Goal: Task Accomplishment & Management: Use online tool/utility

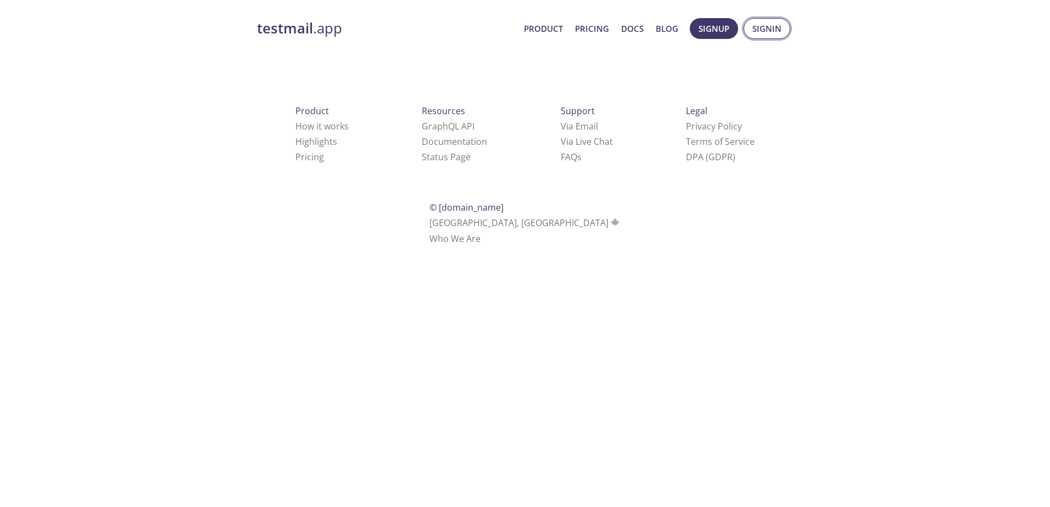
click at [750, 28] on button "Signin" at bounding box center [767, 28] width 47 height 21
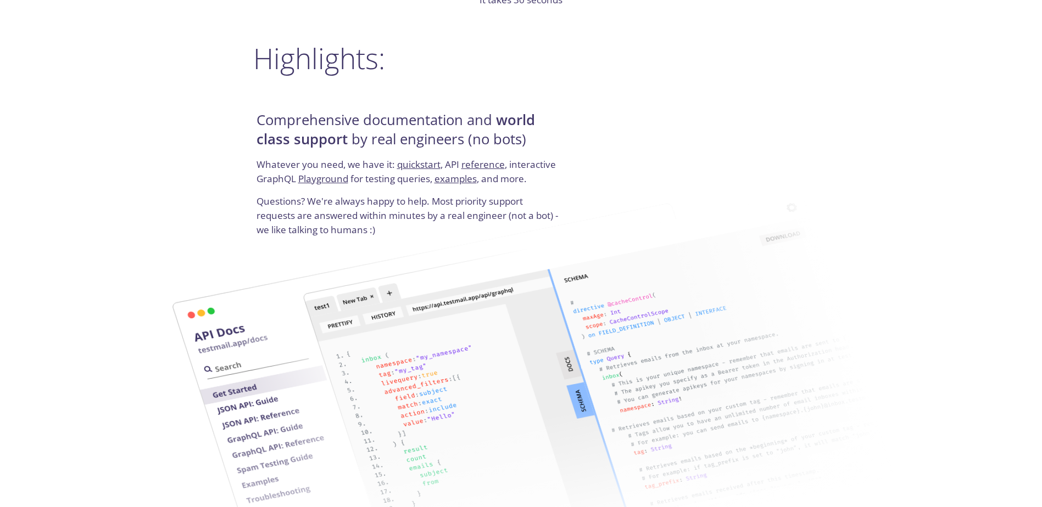
scroll to position [1318, 0]
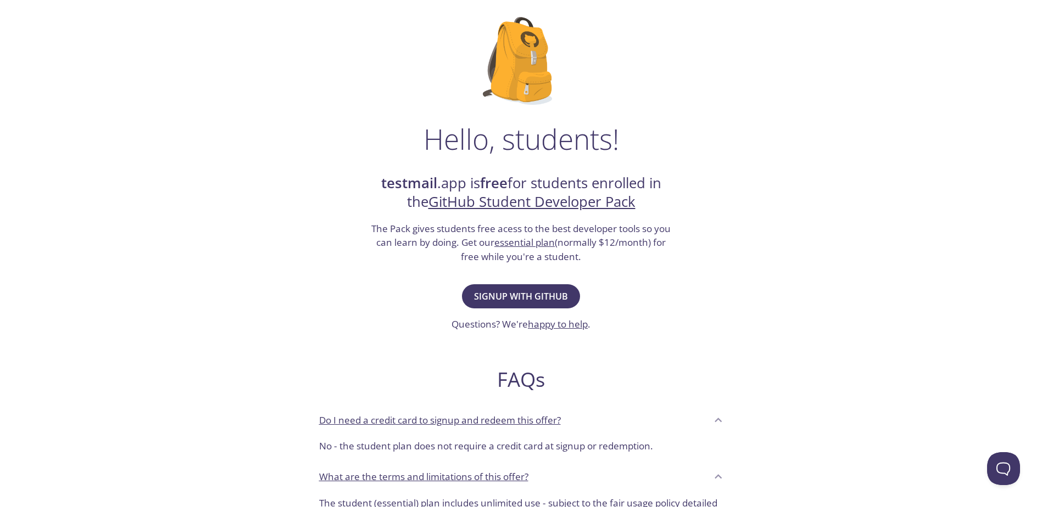
scroll to position [165, 0]
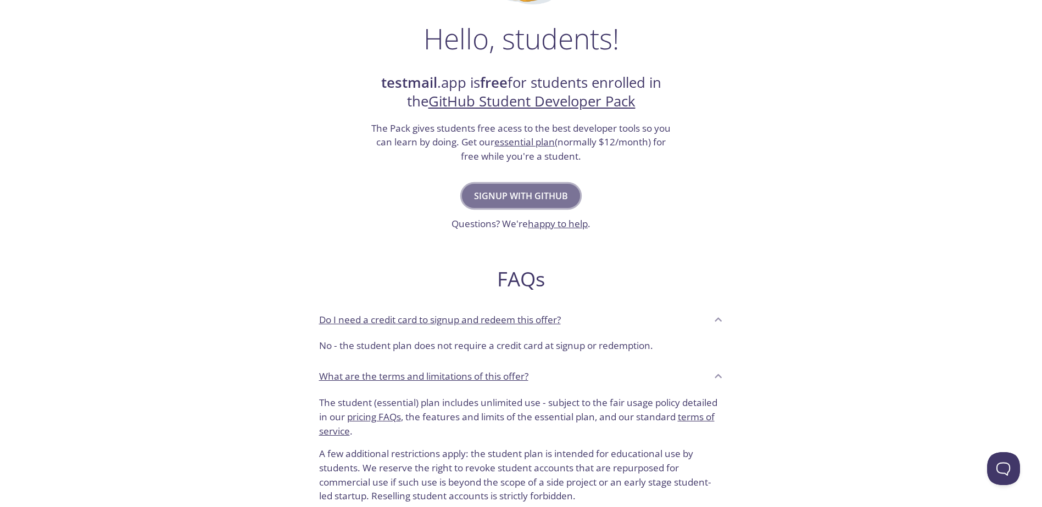
click at [551, 196] on span "Signup with GitHub" at bounding box center [521, 195] width 94 height 15
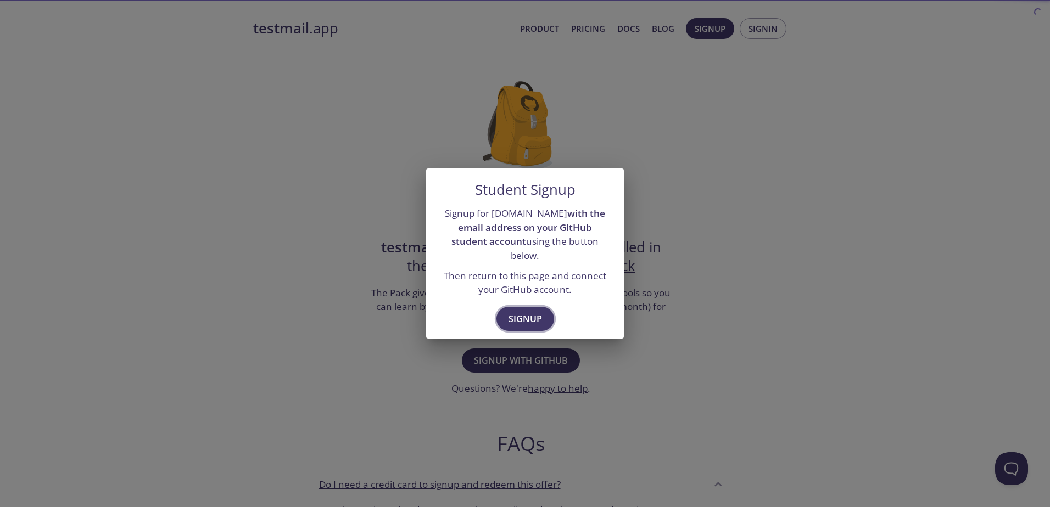
click at [527, 311] on span "Signup" at bounding box center [524, 318] width 33 height 15
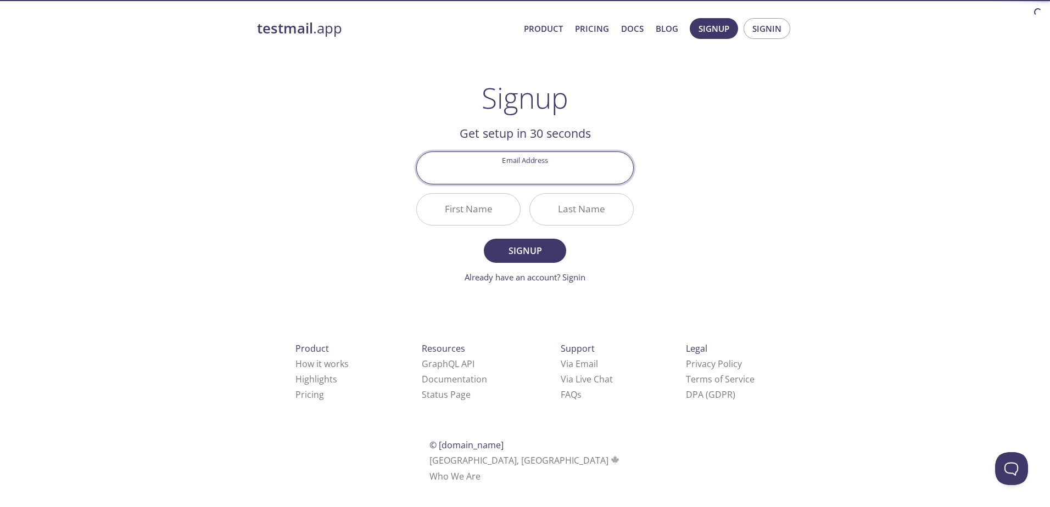
click at [551, 169] on input "Email Address" at bounding box center [525, 167] width 216 height 31
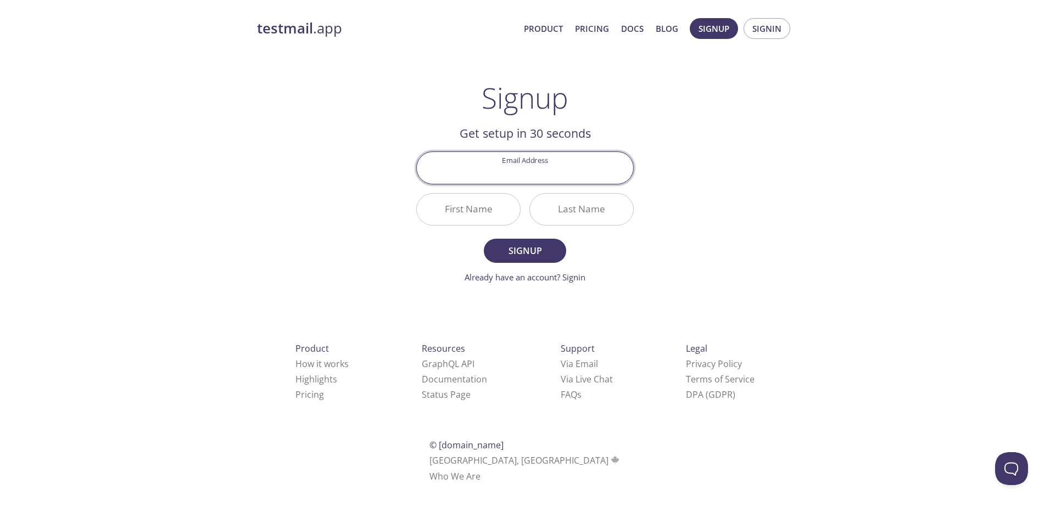
click at [534, 169] on input "Email Address" at bounding box center [525, 167] width 216 height 31
type input "jann"
type input "janneiljanzen.go@gmail.com"
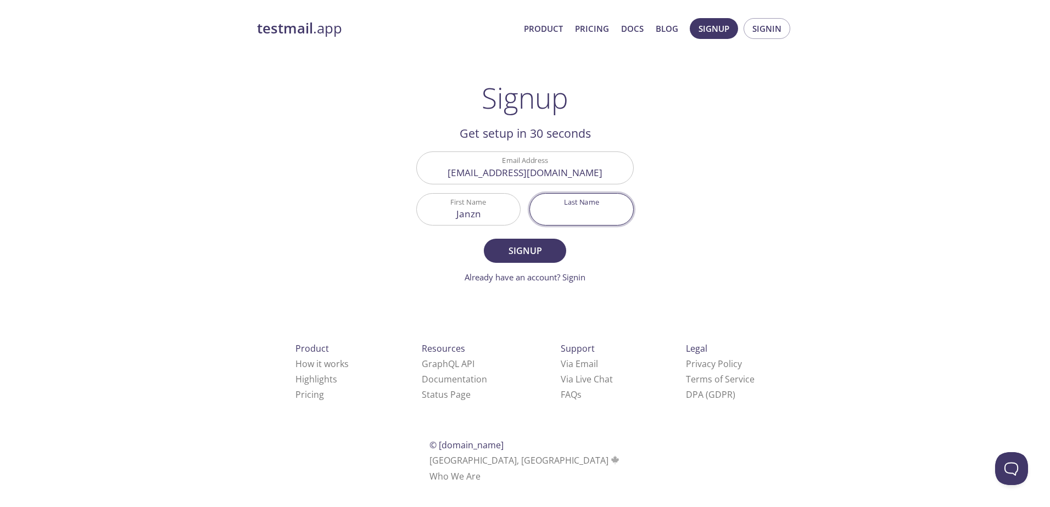
click at [501, 208] on input "Janzn" at bounding box center [468, 209] width 103 height 31
type input "Janzen"
type input "Go"
click at [517, 255] on span "Signup" at bounding box center [525, 250] width 58 height 15
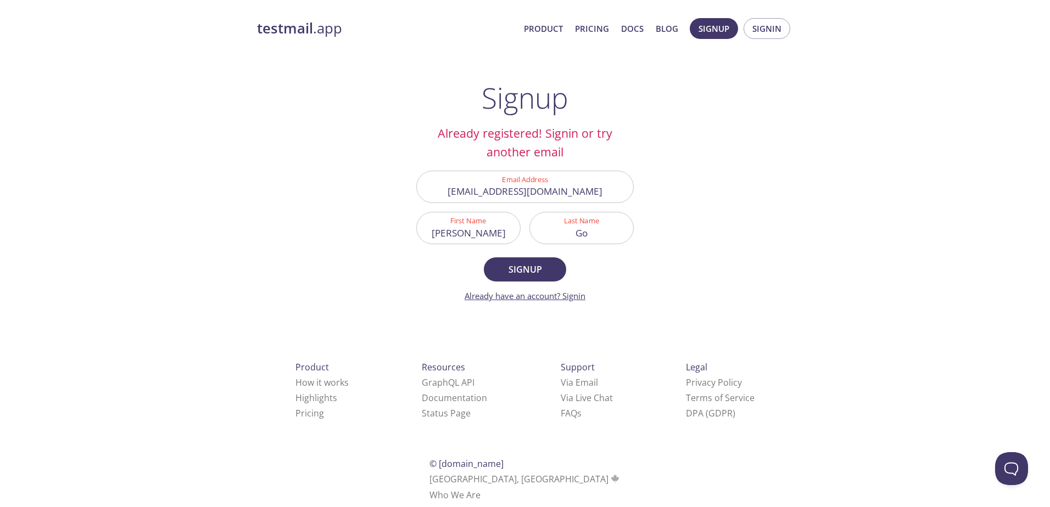
click at [574, 298] on link "Already have an account? Signin" at bounding box center [525, 295] width 121 height 11
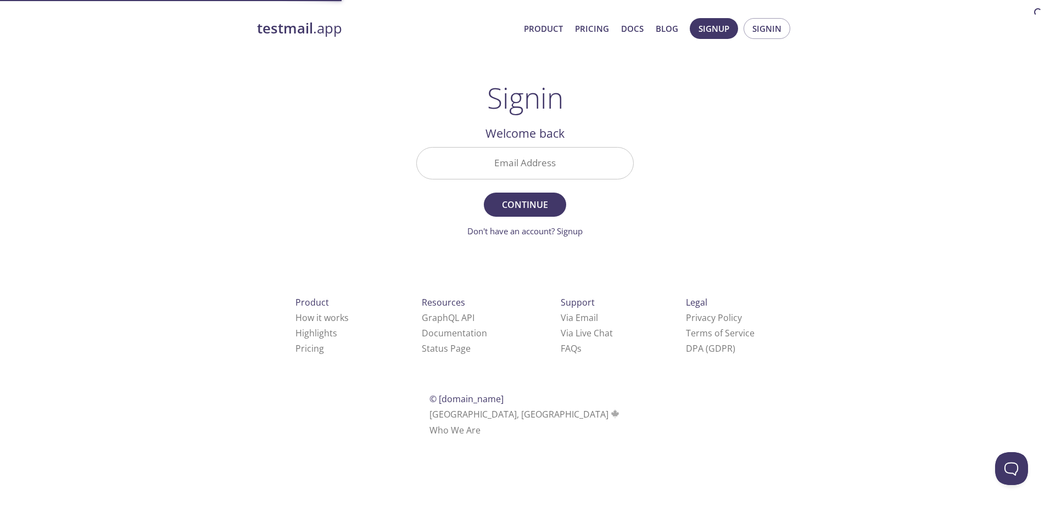
click at [562, 163] on input "Email Address" at bounding box center [525, 163] width 216 height 31
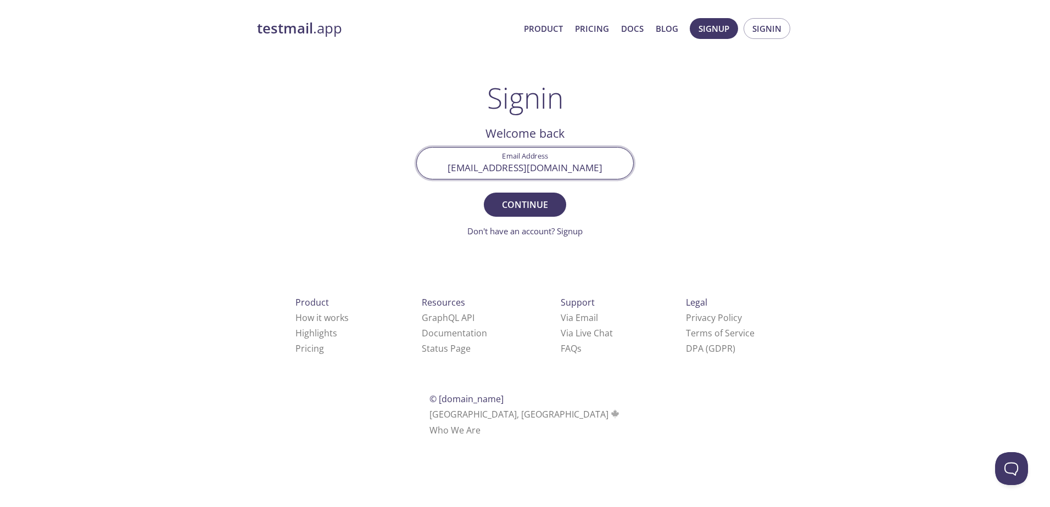
type input "janneiljanzen.go@gmail.com"
click at [484, 193] on button "Continue" at bounding box center [525, 205] width 82 height 24
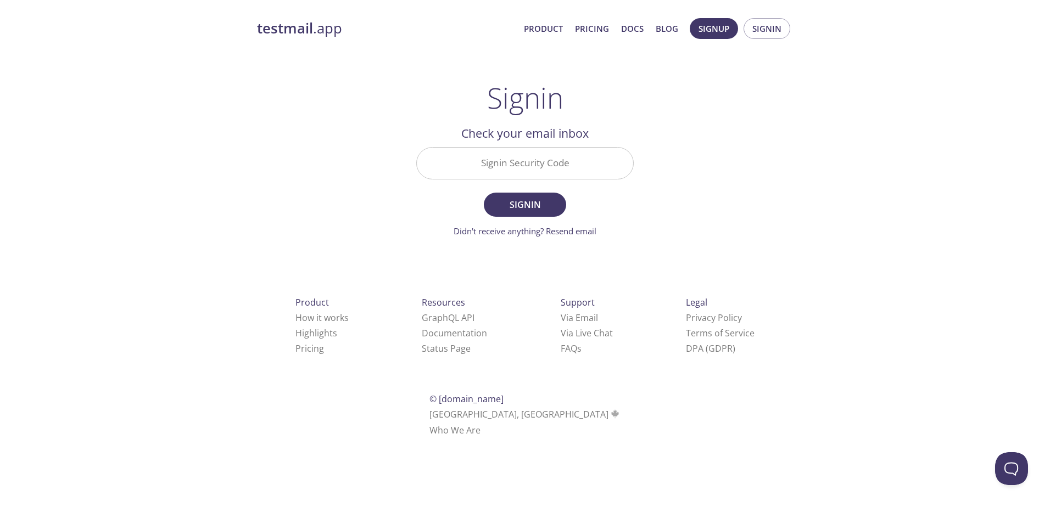
click at [562, 164] on input "Signin Security Code" at bounding box center [525, 163] width 216 height 31
paste input "WLE3AEK"
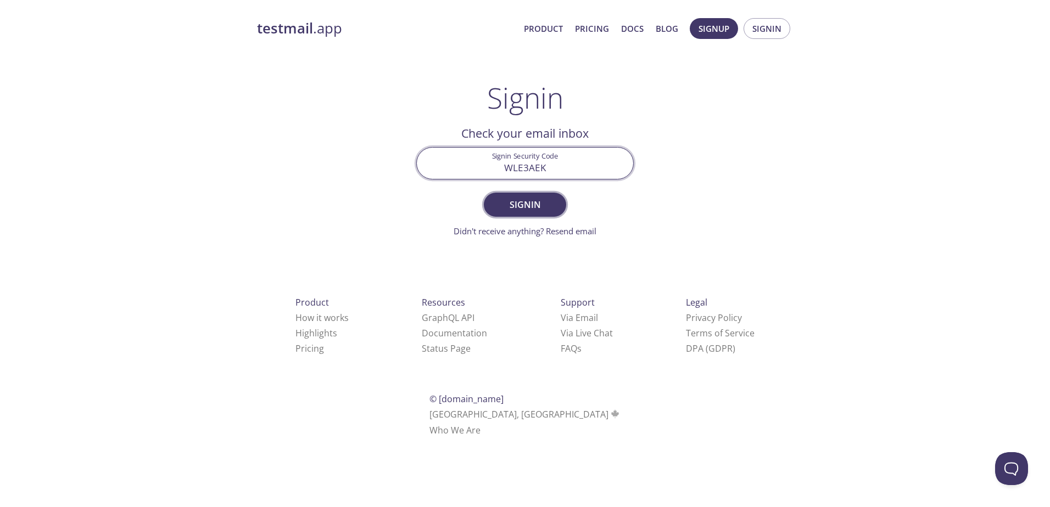
type input "WLE3AEK"
click at [533, 208] on span "Signin" at bounding box center [525, 204] width 58 height 15
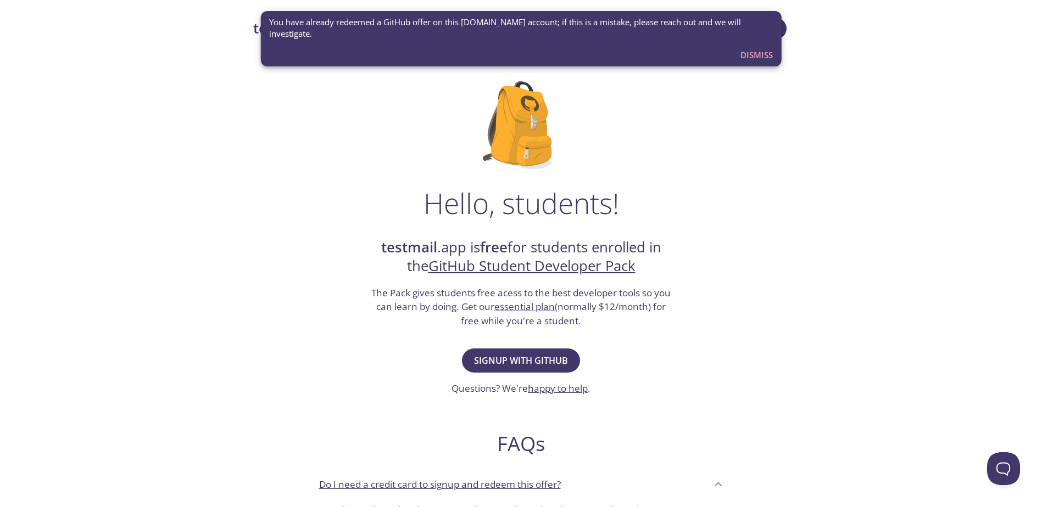
click at [747, 56] on span "Dismiss" at bounding box center [756, 55] width 32 height 14
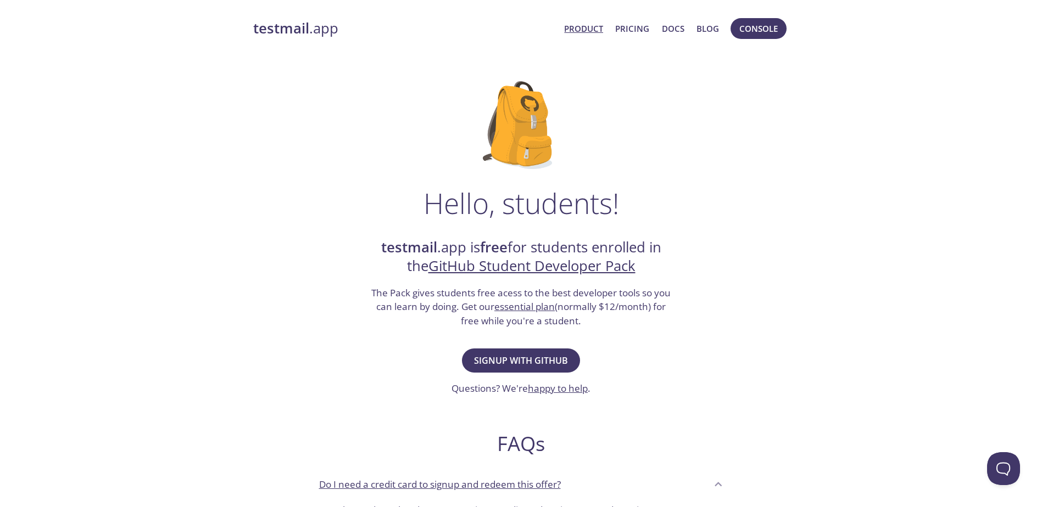
click at [591, 31] on link "Product" at bounding box center [583, 28] width 39 height 14
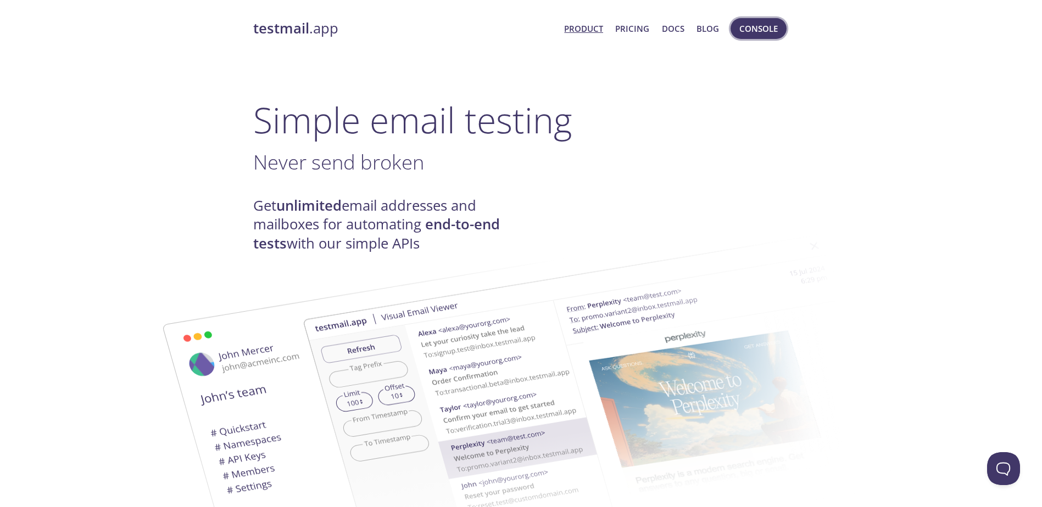
click at [765, 29] on span "Console" at bounding box center [758, 28] width 38 height 14
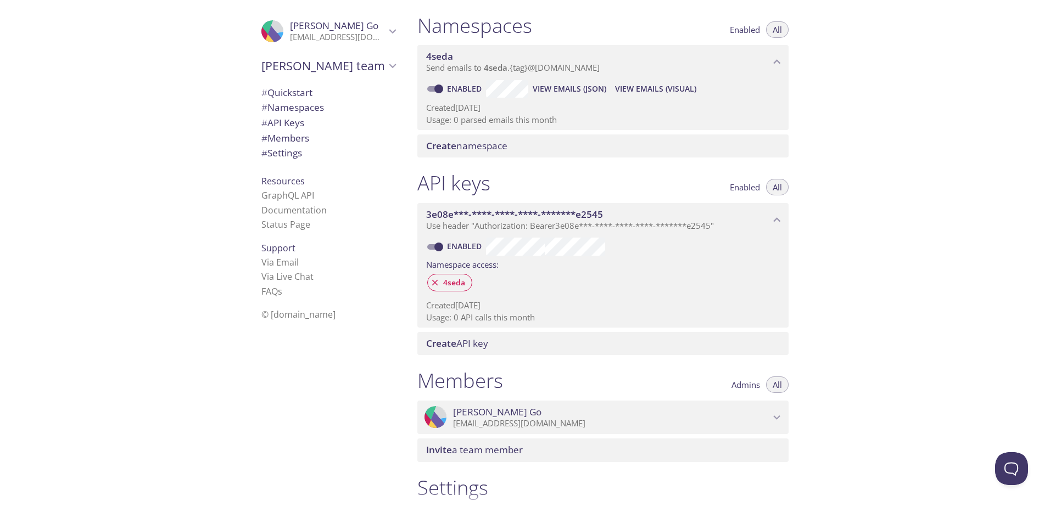
scroll to position [273, 0]
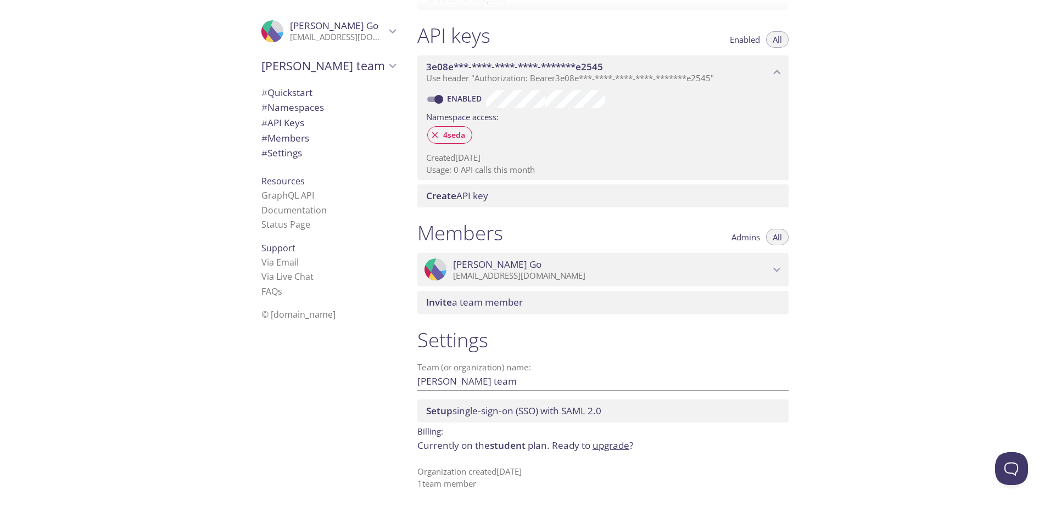
click at [496, 385] on input "[PERSON_NAME] team" at bounding box center [585, 381] width 336 height 18
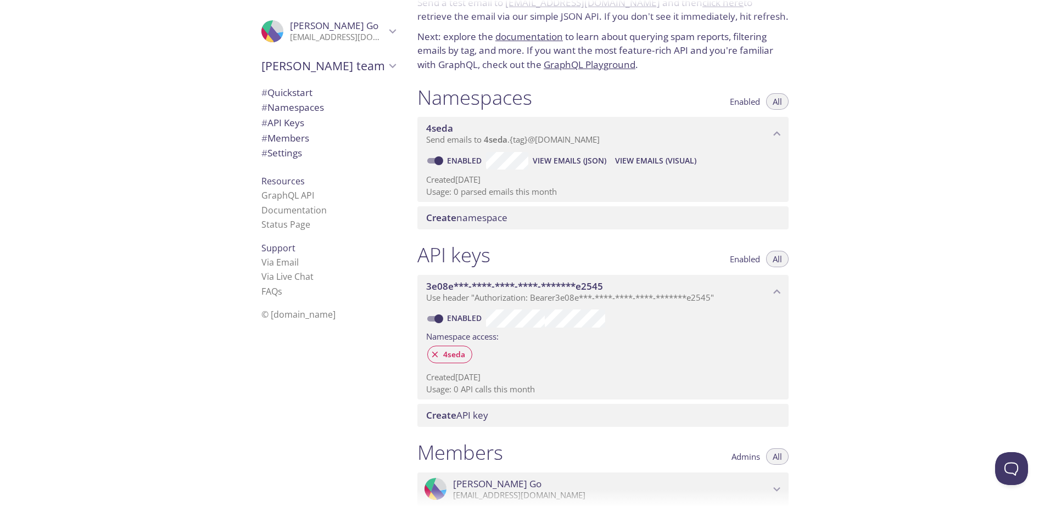
scroll to position [0, 0]
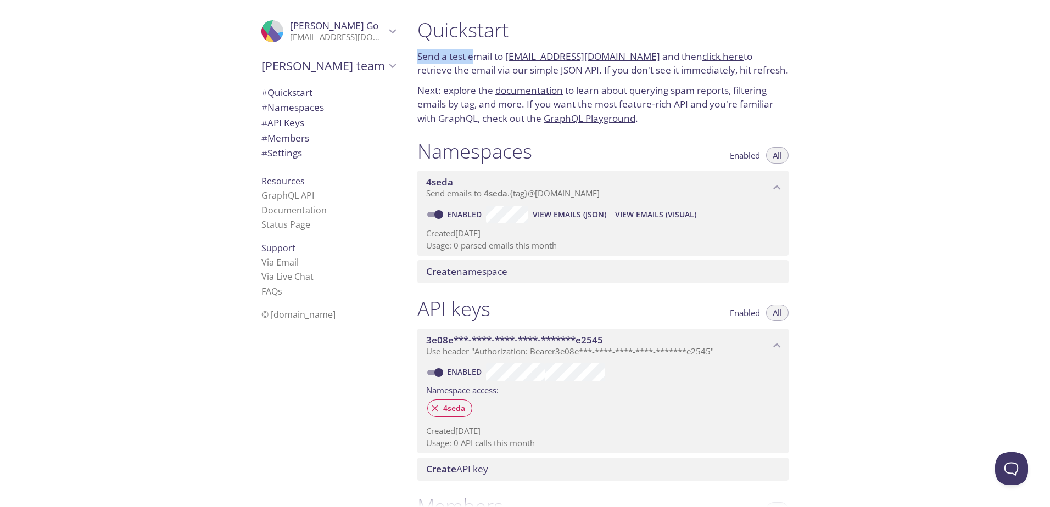
drag, startPoint x: 417, startPoint y: 56, endPoint x: 478, endPoint y: 56, distance: 61.0
click at [478, 56] on p "Send a test email to [EMAIL_ADDRESS][DOMAIN_NAME] and then click here to retrie…" at bounding box center [602, 63] width 371 height 28
drag, startPoint x: 478, startPoint y: 56, endPoint x: 653, endPoint y: 69, distance: 175.1
click at [653, 69] on p "Send a test email to [EMAIL_ADDRESS][DOMAIN_NAME] and then click here to retrie…" at bounding box center [602, 63] width 371 height 28
click at [706, 79] on div "Quickstart Send a test email to [EMAIL_ADDRESS][DOMAIN_NAME] and then click her…" at bounding box center [603, 71] width 389 height 121
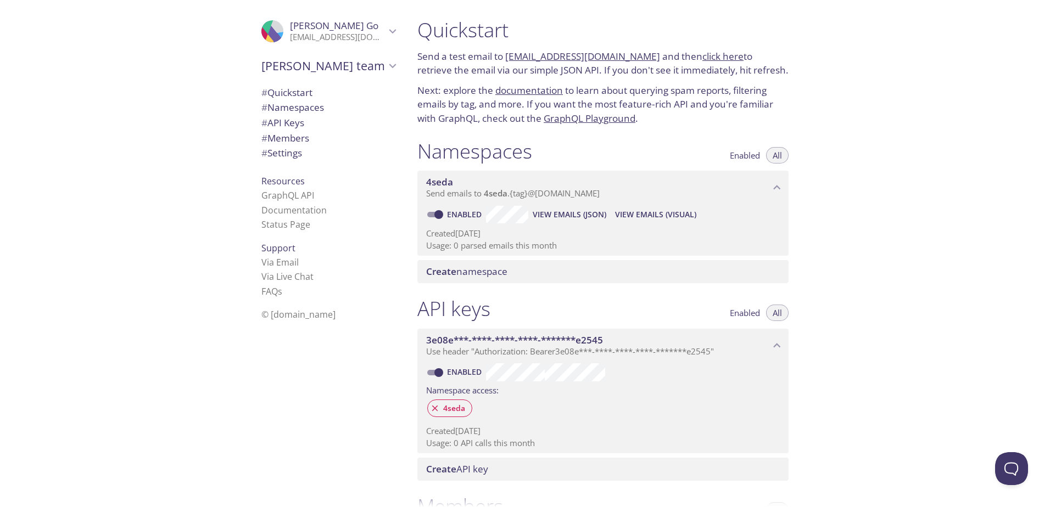
click at [711, 58] on link "click here" at bounding box center [722, 56] width 41 height 13
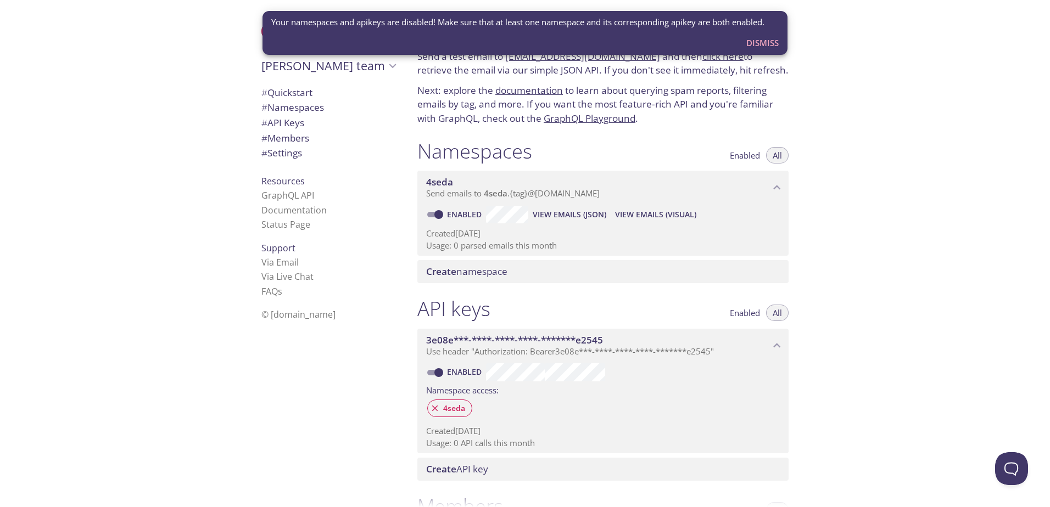
click at [753, 37] on span "Dismiss" at bounding box center [762, 43] width 32 height 14
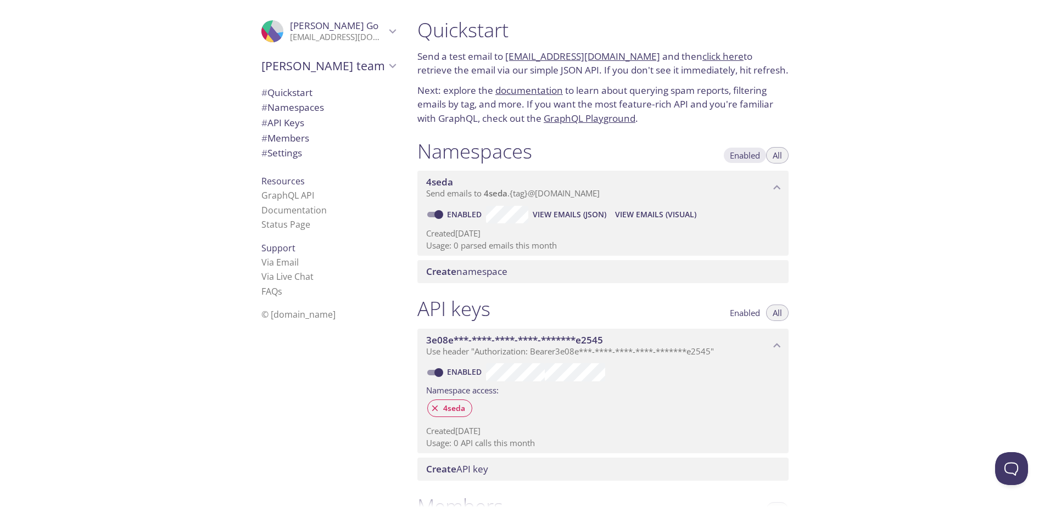
click at [744, 149] on button "Enabled" at bounding box center [744, 155] width 43 height 16
click at [748, 313] on span "Enabled" at bounding box center [745, 313] width 30 height 0
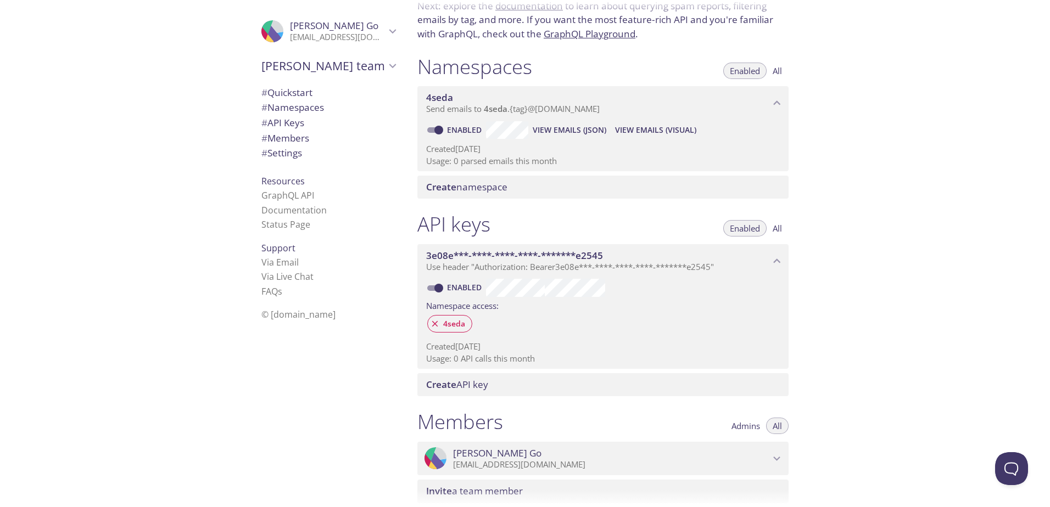
scroll to position [110, 0]
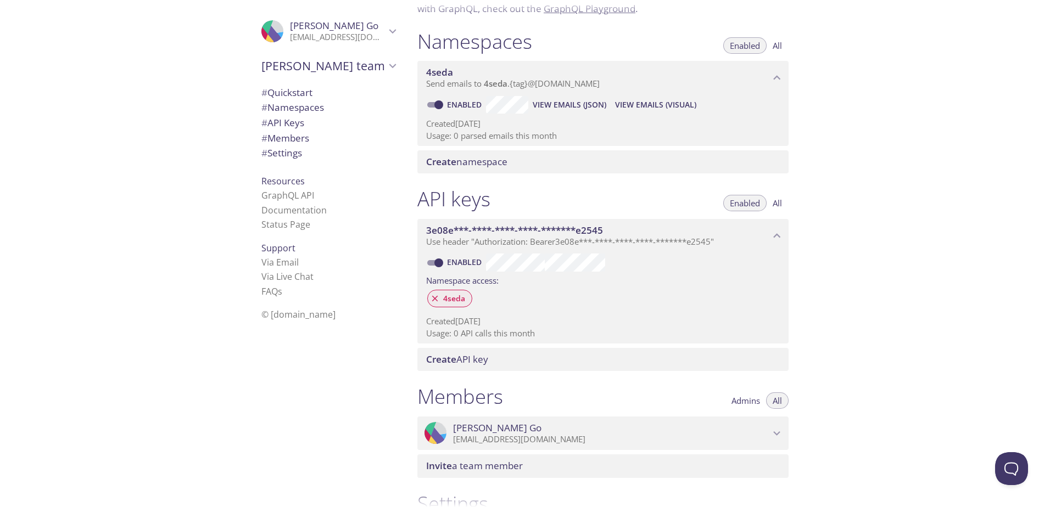
click at [438, 301] on span "4seda" at bounding box center [454, 299] width 35 height 10
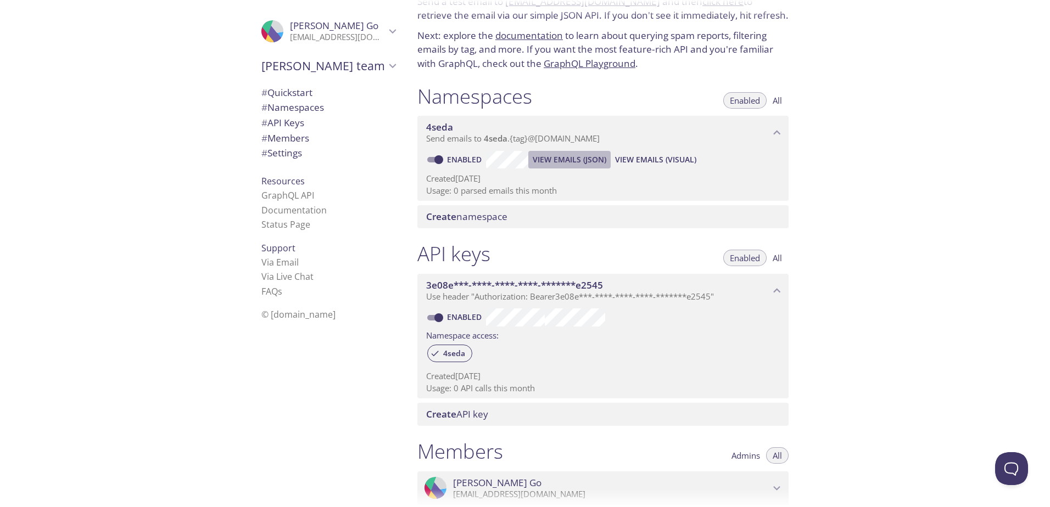
click at [555, 158] on span "View Emails (JSON)" at bounding box center [570, 159] width 74 height 13
click at [659, 153] on span "View Emails (Visual)" at bounding box center [655, 159] width 81 height 13
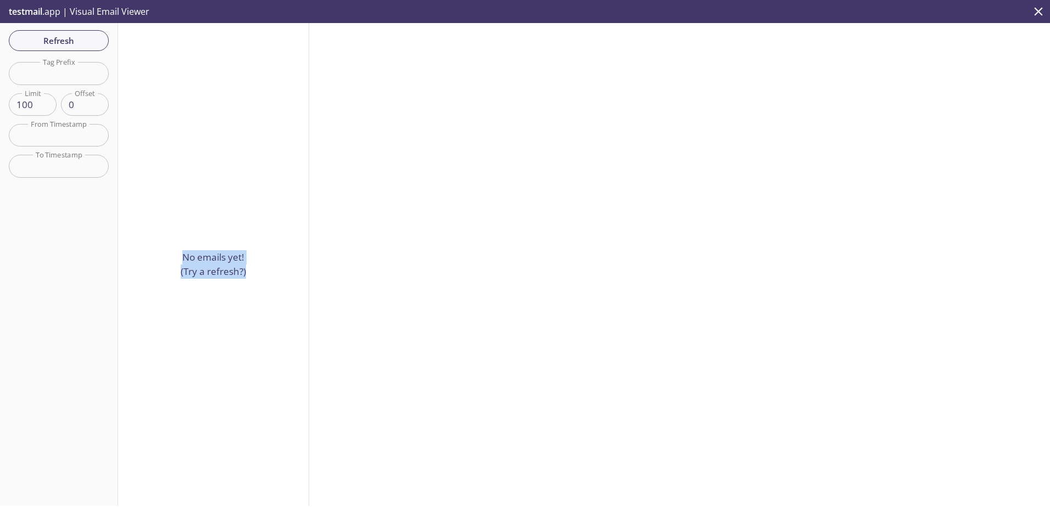
drag, startPoint x: 182, startPoint y: 256, endPoint x: 274, endPoint y: 286, distance: 96.7
click at [274, 286] on div "No emails yet! (Try a refresh?)" at bounding box center [213, 264] width 191 height 483
drag, startPoint x: 274, startPoint y: 286, endPoint x: 256, endPoint y: 283, distance: 18.3
click at [256, 283] on div "No emails yet! (Try a refresh?)" at bounding box center [213, 264] width 191 height 483
drag, startPoint x: 250, startPoint y: 272, endPoint x: 171, endPoint y: 250, distance: 82.2
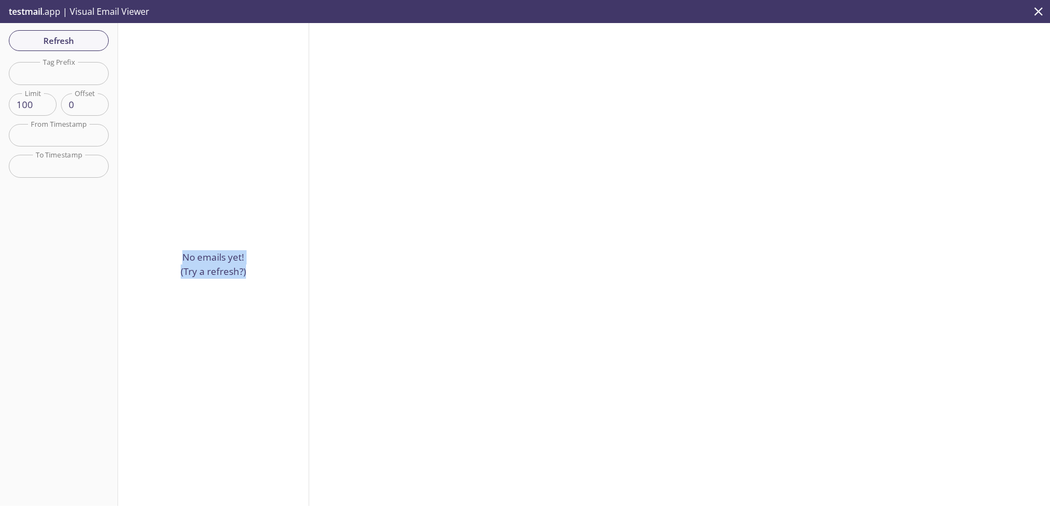
click at [171, 250] on div "No emails yet! (Try a refresh?)" at bounding box center [213, 264] width 191 height 483
drag, startPoint x: 171, startPoint y: 250, endPoint x: 176, endPoint y: 254, distance: 7.0
click at [176, 254] on div "No emails yet! (Try a refresh?)" at bounding box center [213, 264] width 191 height 483
click at [182, 252] on p "No emails yet! (Try a refresh?)" at bounding box center [213, 264] width 65 height 28
click at [72, 77] on input "text" at bounding box center [59, 73] width 100 height 23
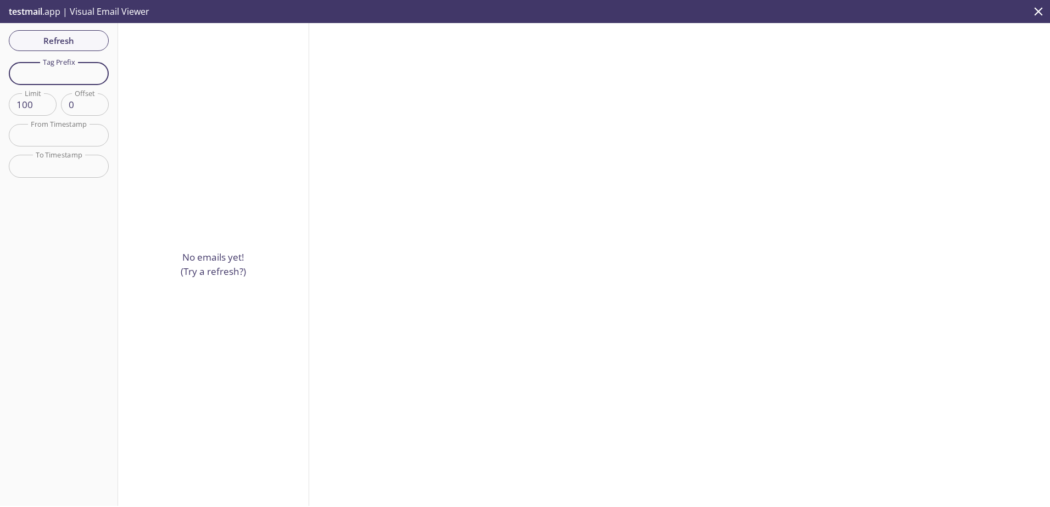
click at [203, 202] on div "No emails yet! (Try a refresh?)" at bounding box center [213, 264] width 191 height 483
